Goal: Information Seeking & Learning: Learn about a topic

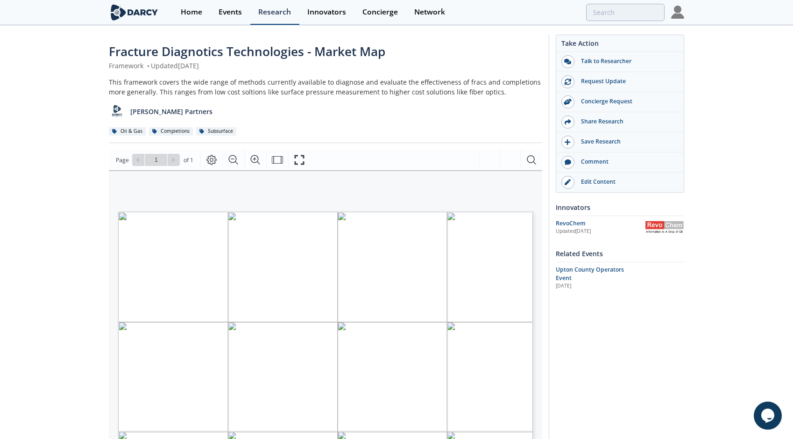
click at [268, 16] on div "Research" at bounding box center [274, 11] width 33 height 7
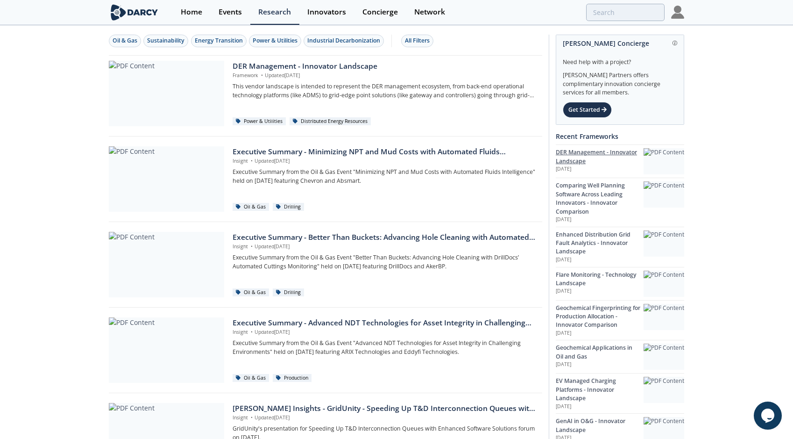
click at [660, 161] on div at bounding box center [664, 161] width 41 height 26
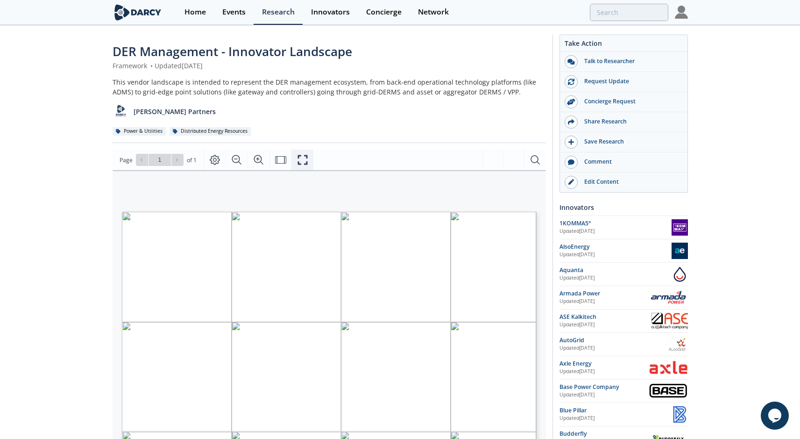
click at [310, 157] on button "Fullscreen" at bounding box center [303, 159] width 22 height 21
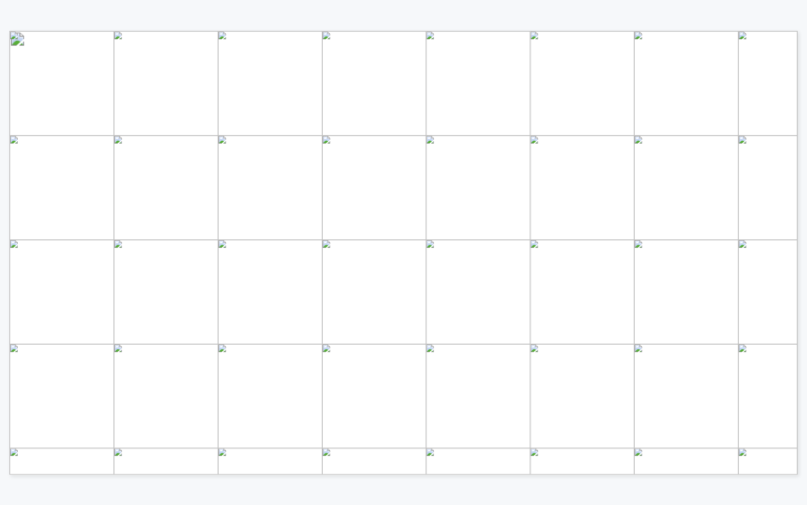
click at [343, 126] on span "Page 1" at bounding box center [801, 504] width 1419 height 887
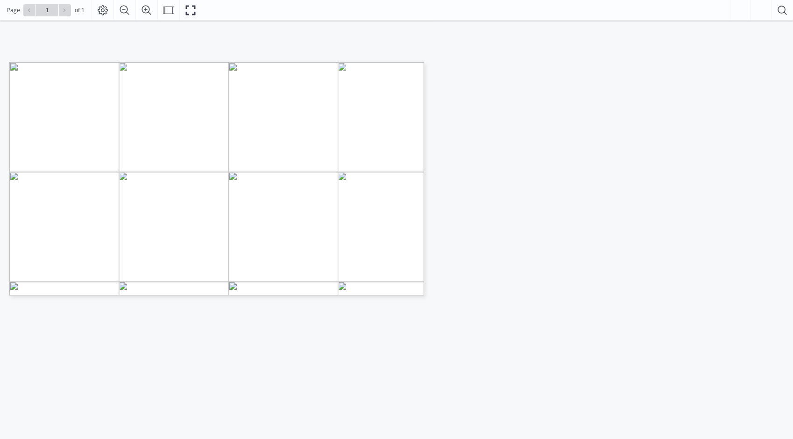
scroll to position [57, 0]
